Goal: Transaction & Acquisition: Purchase product/service

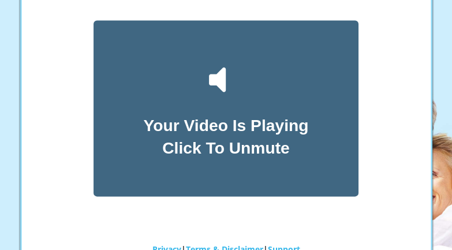
scroll to position [145, 0]
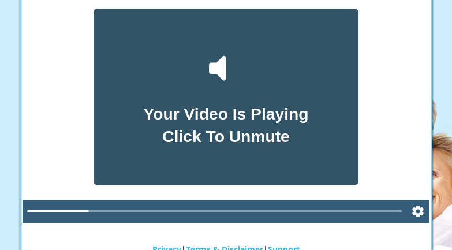
click at [224, 76] on icon at bounding box center [217, 68] width 17 height 25
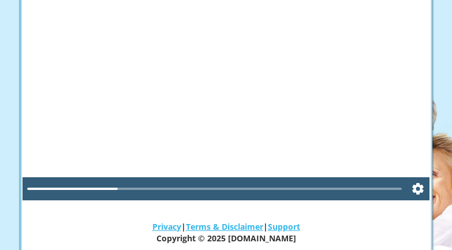
scroll to position [168, 0]
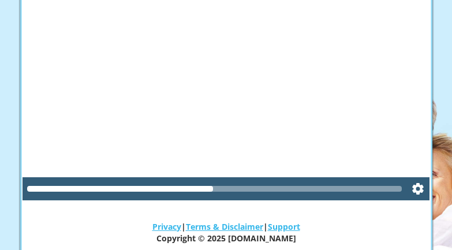
drag, startPoint x: 209, startPoint y: 185, endPoint x: 242, endPoint y: 186, distance: 32.3
click at [242, 186] on div at bounding box center [214, 189] width 375 height 6
click at [214, 186] on div at bounding box center [120, 189] width 187 height 6
drag, startPoint x: 214, startPoint y: 186, endPoint x: 227, endPoint y: 184, distance: 14.0
click at [227, 184] on div at bounding box center [214, 188] width 375 height 9
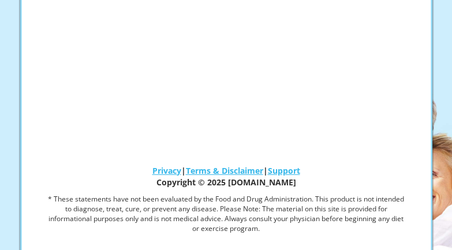
scroll to position [227, 0]
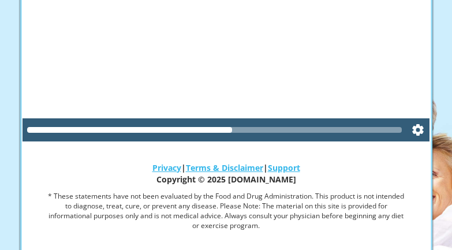
drag, startPoint x: 222, startPoint y: 132, endPoint x: 270, endPoint y: 124, distance: 49.1
click at [270, 125] on div at bounding box center [214, 129] width 375 height 9
drag, startPoint x: 216, startPoint y: 126, endPoint x: 276, endPoint y: 122, distance: 60.1
click at [276, 127] on div at bounding box center [214, 130] width 375 height 6
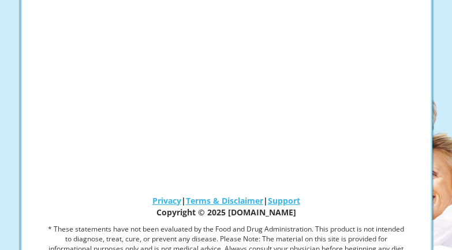
scroll to position [193, 0]
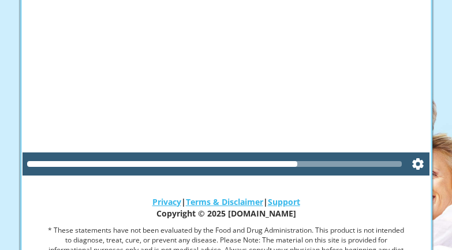
drag, startPoint x: 293, startPoint y: 156, endPoint x: 349, endPoint y: 166, distance: 56.7
click at [349, 166] on div at bounding box center [215, 163] width 384 height 23
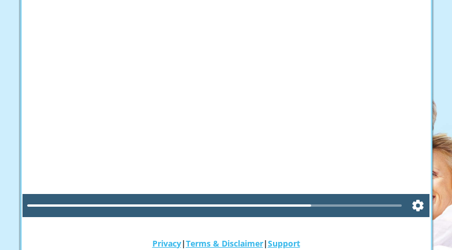
scroll to position [151, 0]
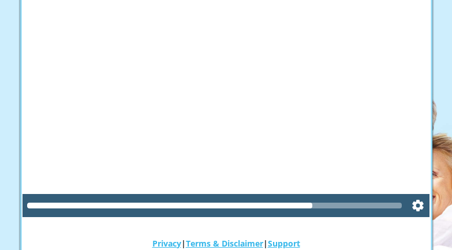
drag, startPoint x: 295, startPoint y: 201, endPoint x: 337, endPoint y: 201, distance: 42.1
click at [338, 201] on div at bounding box center [214, 205] width 375 height 9
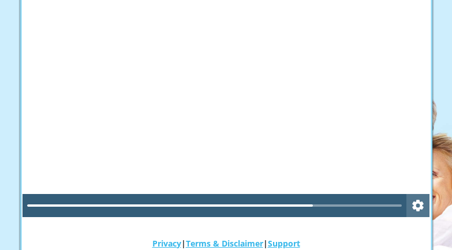
click at [416, 203] on icon "Settings" at bounding box center [418, 206] width 11 height 12
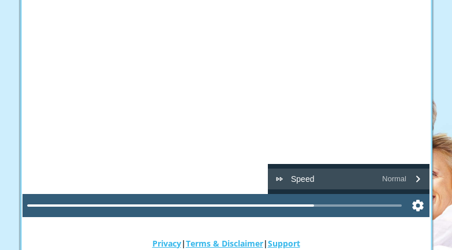
click at [309, 178] on span "Speed" at bounding box center [302, 179] width 23 height 12
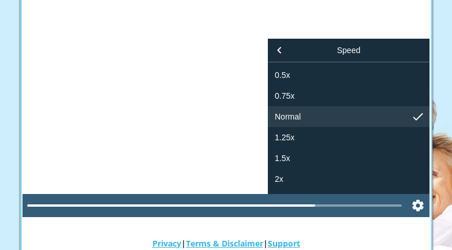
click at [228, 143] on div at bounding box center [226, 102] width 407 height 229
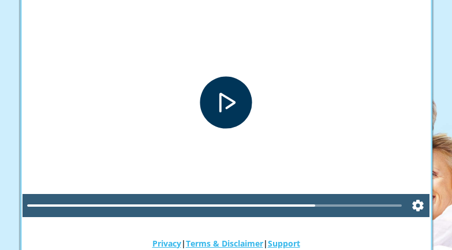
click at [223, 103] on div "Play" at bounding box center [226, 103] width 52 height 52
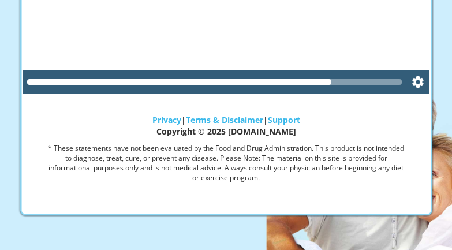
scroll to position [276, 0]
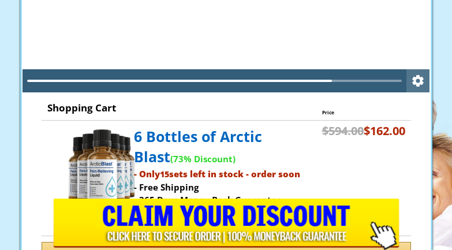
click at [418, 78] on icon "Settings" at bounding box center [418, 80] width 14 height 23
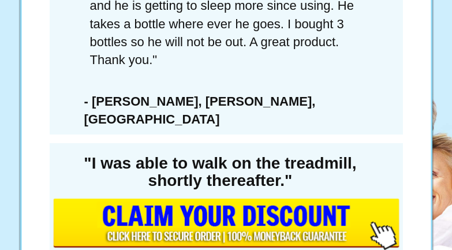
scroll to position [1574, 0]
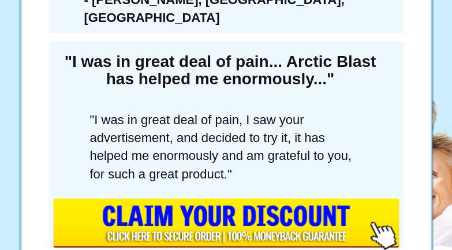
scroll to position [3466, 0]
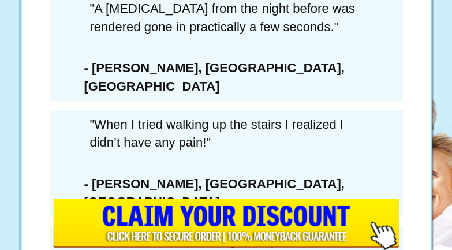
scroll to position [7487, 0]
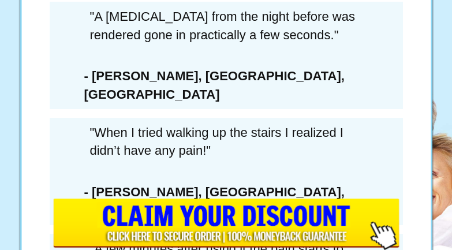
click at [210, 96] on img at bounding box center [225, 57] width 147 height 202
click at [182, 104] on img at bounding box center [225, 57] width 147 height 202
click at [100, 97] on li "I also understand I’m turning down the rare opportunity to continue getting on-…" at bounding box center [245, 144] width 291 height 99
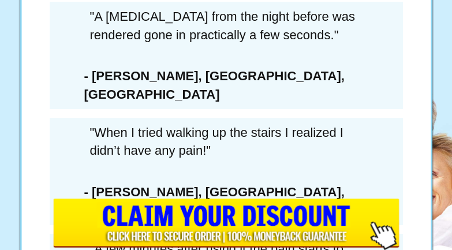
click at [100, 97] on li "I also understand I’m turning down the rare opportunity to continue getting on-…" at bounding box center [245, 144] width 291 height 99
click at [100, 98] on li "I also understand I’m turning down the rare opportunity to continue getting on-…" at bounding box center [245, 144] width 291 height 99
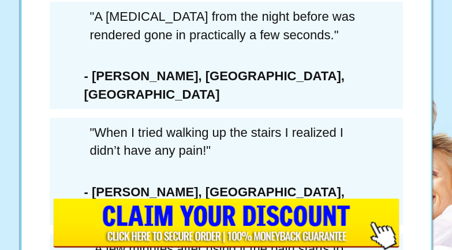
click at [227, 94] on div "× WAIT! YOU MUST CONFIRM THAT YOU’RE PASSING ON THIS DEAL FOREVER... 6 Extra Bo…" at bounding box center [226, 125] width 452 height 250
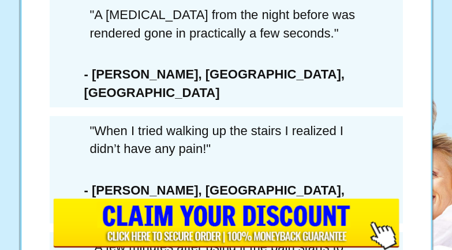
scroll to position [7486, 0]
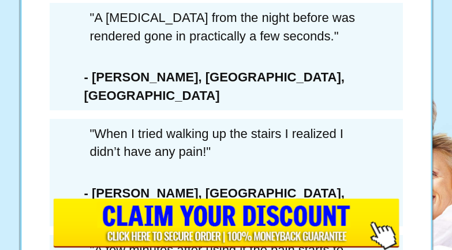
click at [194, 96] on img at bounding box center [225, 57] width 147 height 202
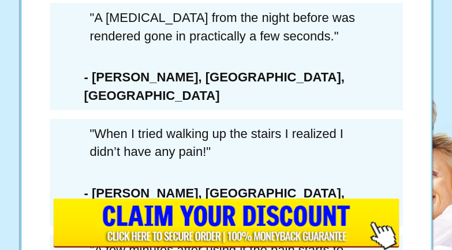
click at [14, 23] on div "× WAIT! YOU MUST CONFIRM THAT YOU’RE PASSING ON THIS DEAL FOREVER... 6 Extra Bo…" at bounding box center [226, 125] width 452 height 250
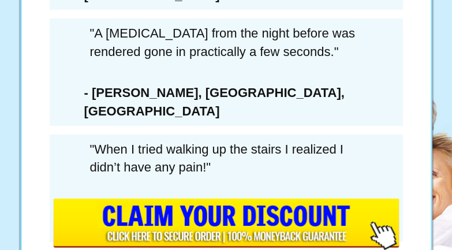
scroll to position [7469, 0]
